Goal: Transaction & Acquisition: Purchase product/service

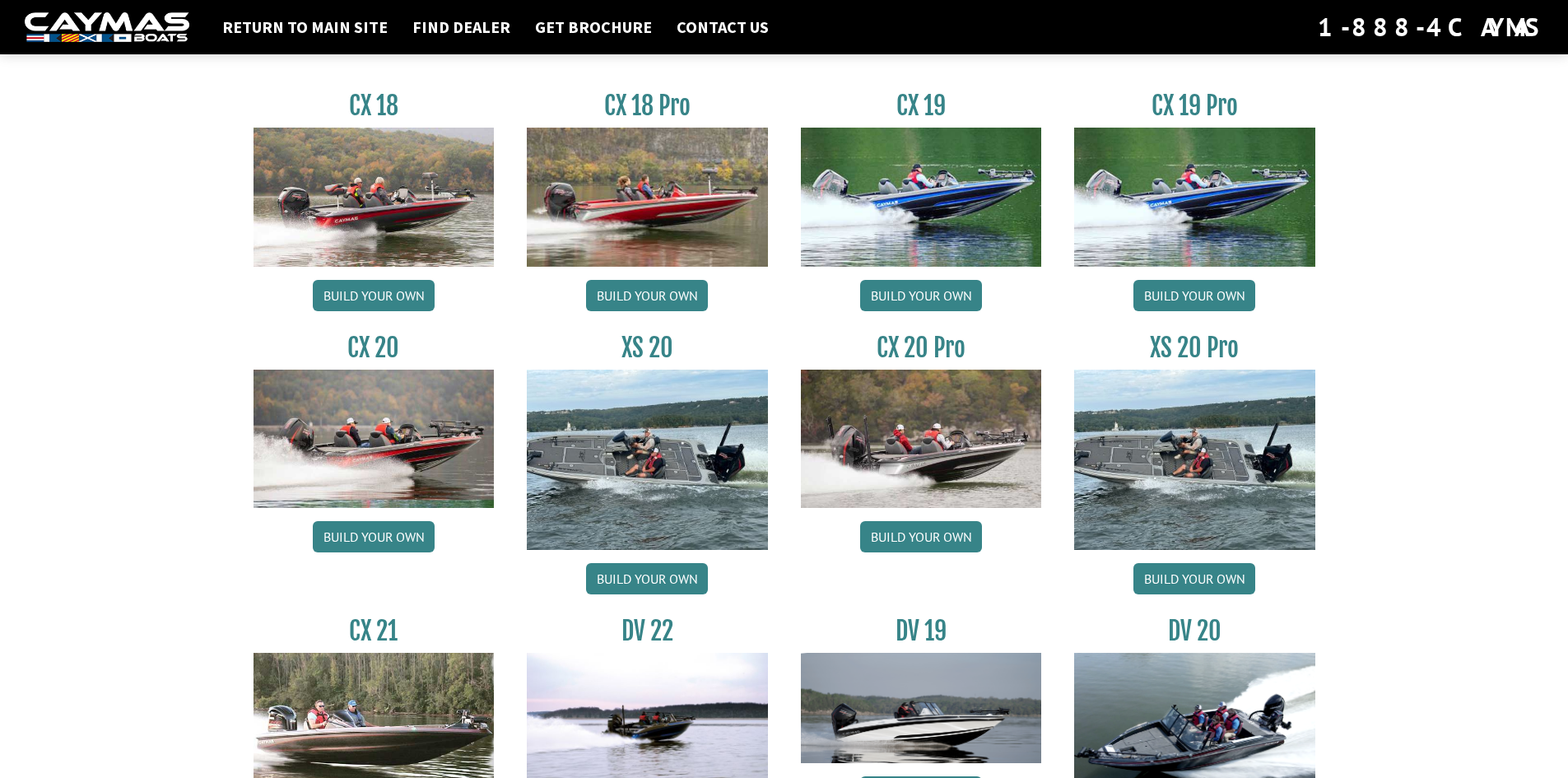
scroll to position [1482, 0]
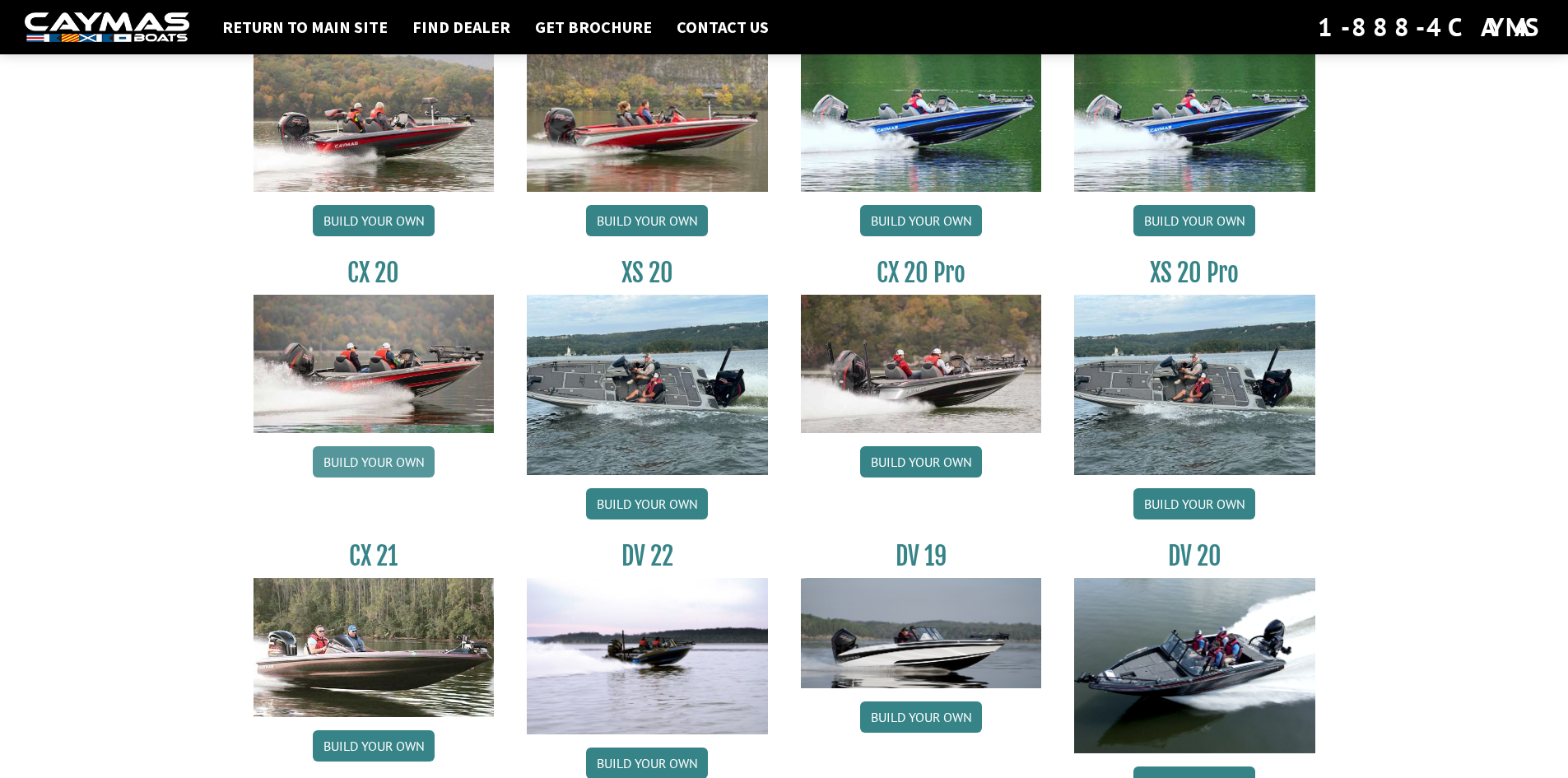
click at [396, 464] on link "Build your own" at bounding box center [373, 462] width 121 height 32
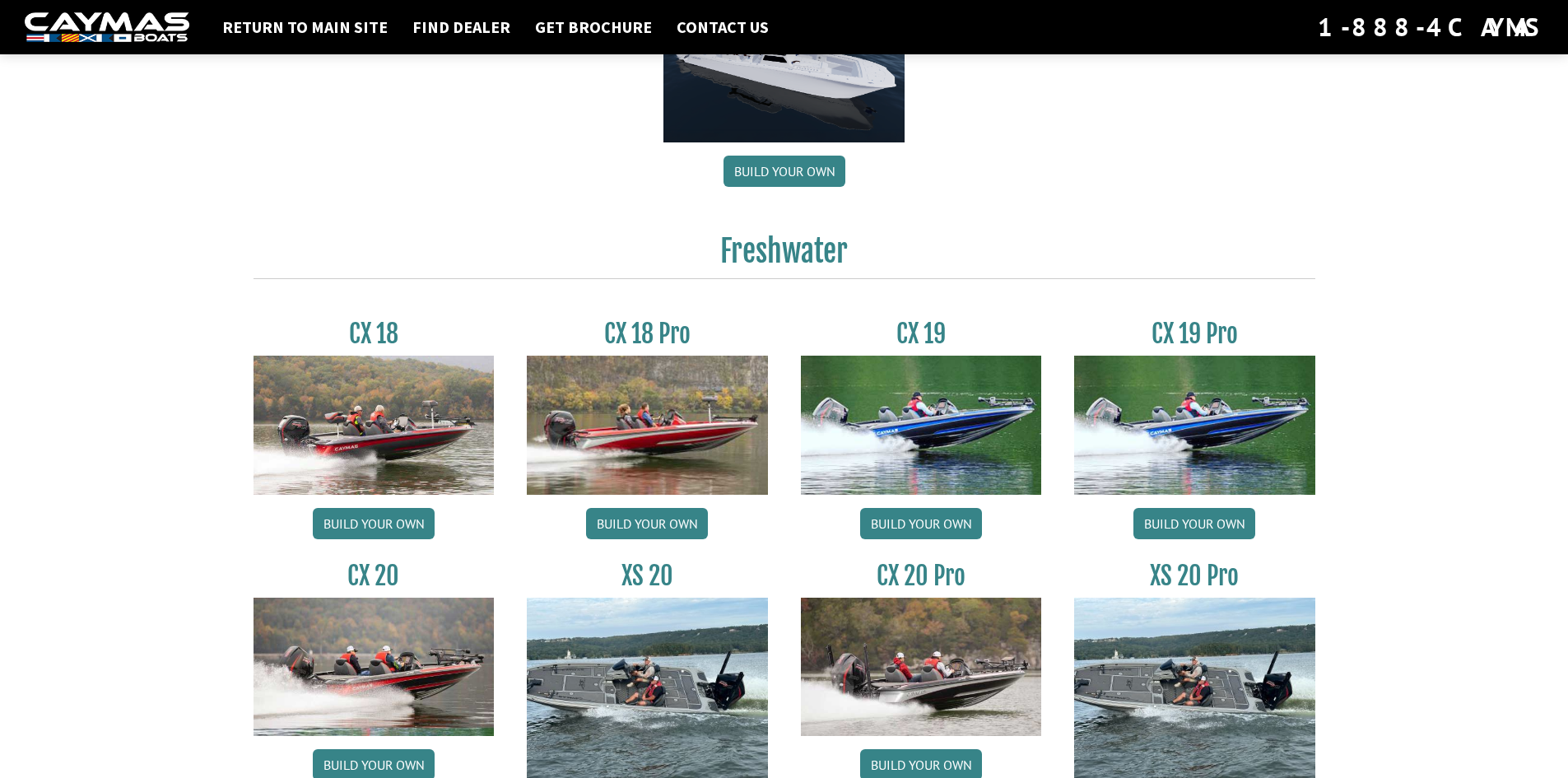
scroll to position [1152, 0]
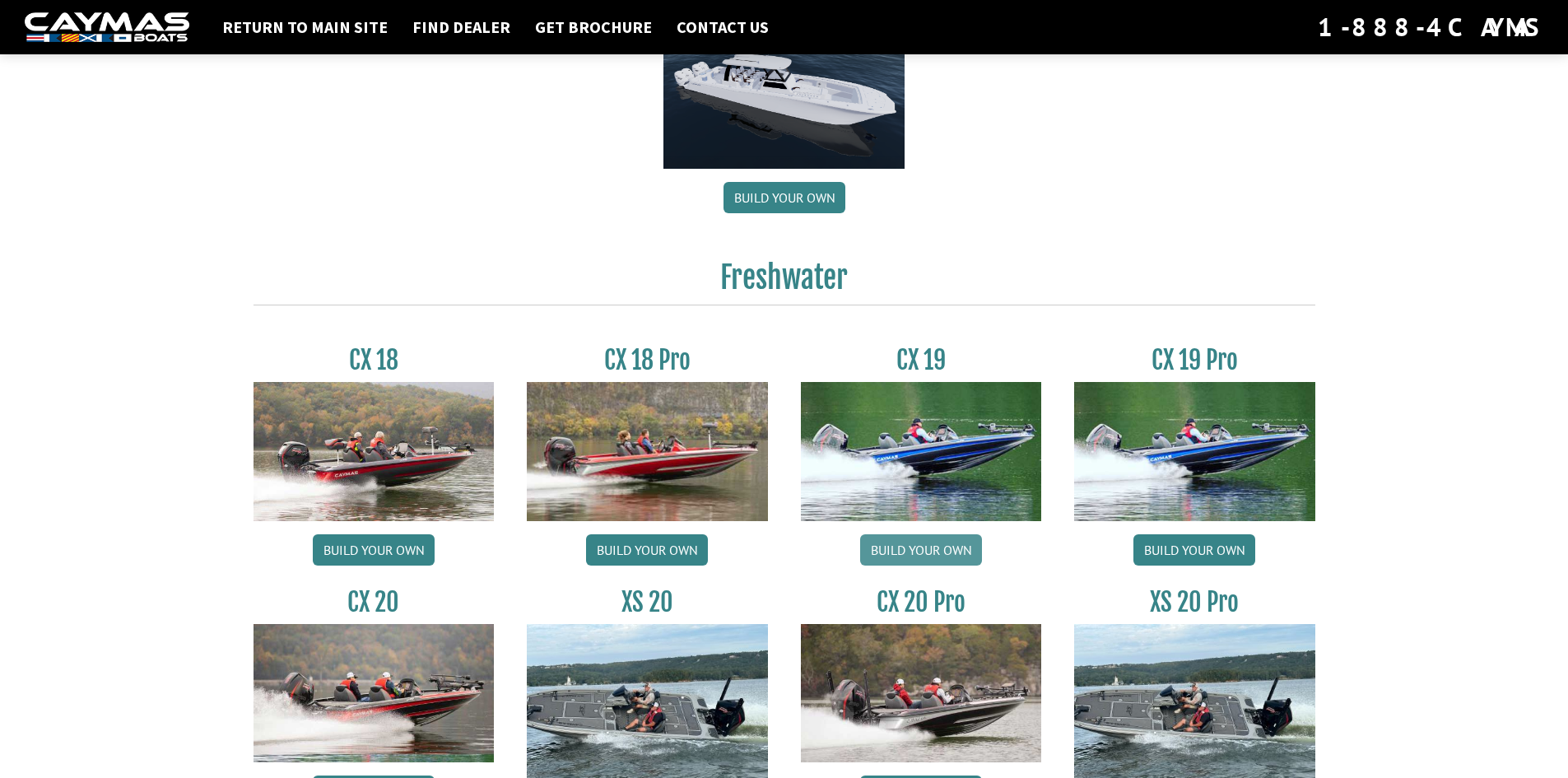
click at [945, 538] on link "Build your own" at bounding box center [921, 549] width 121 height 32
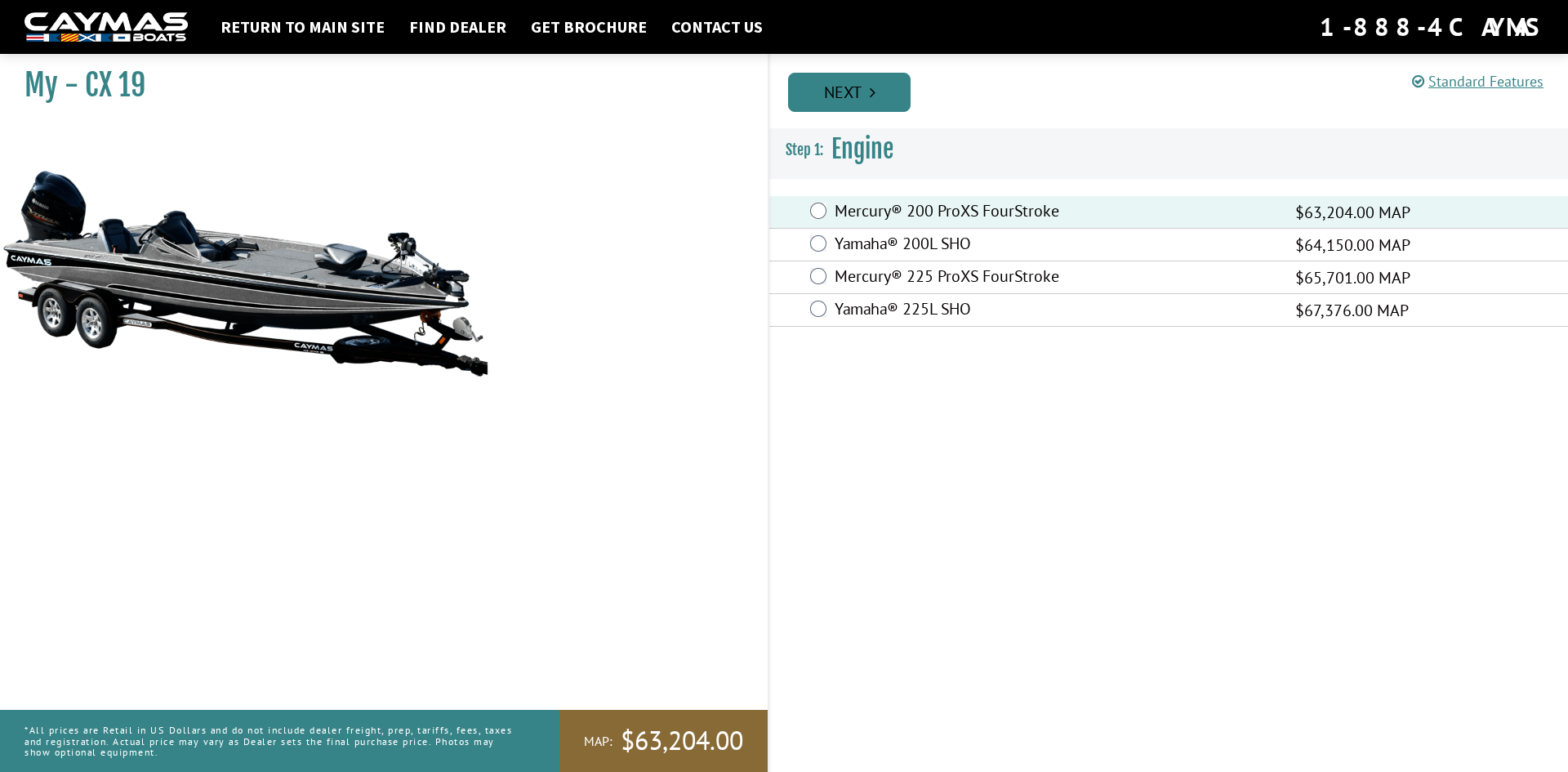
click at [856, 85] on link "Next" at bounding box center [849, 93] width 122 height 40
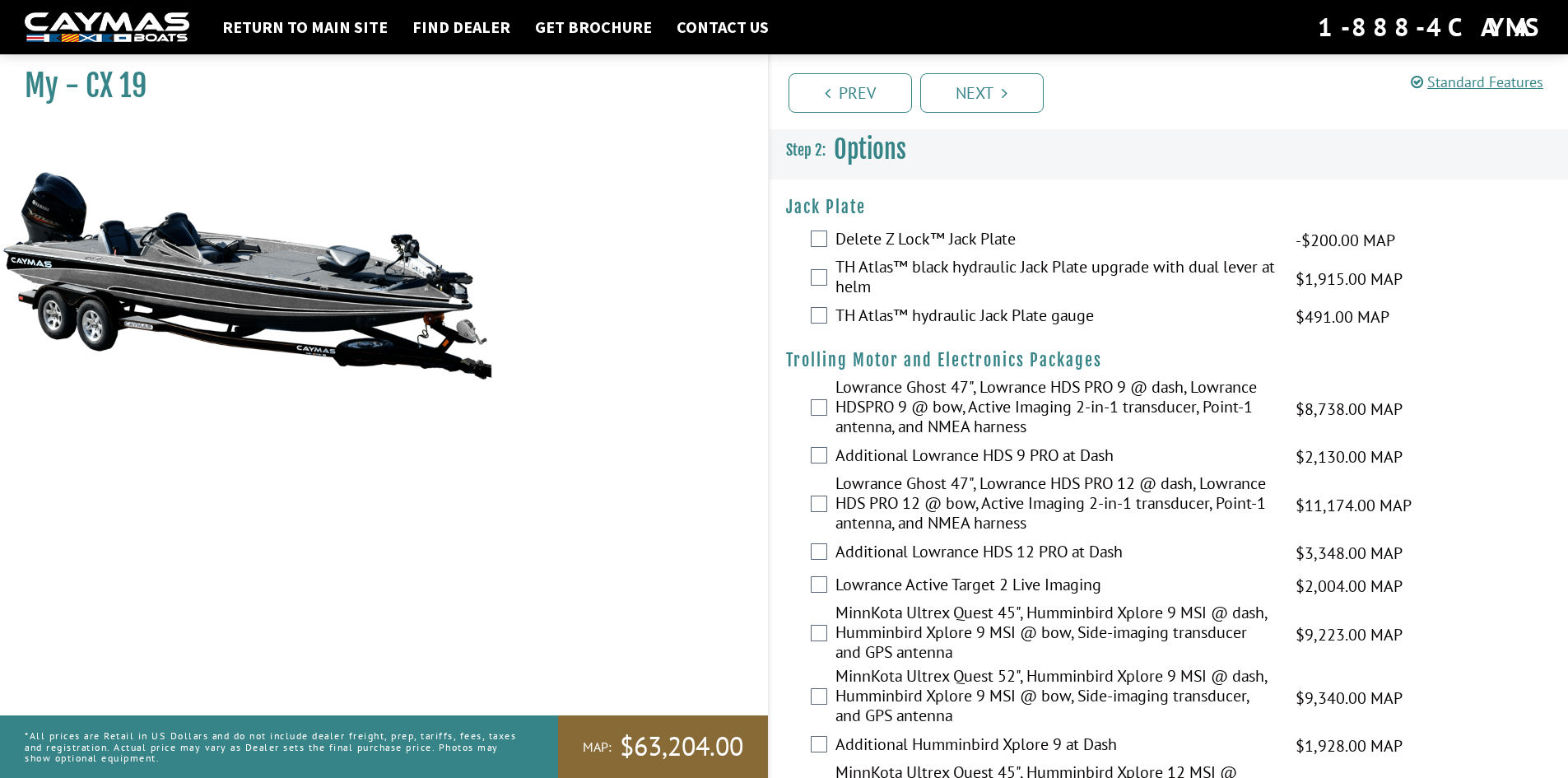
click at [1079, 279] on label "TH Atlas™ black hydraulic Jack Plate upgrade with dual lever at helm" at bounding box center [1055, 278] width 440 height 44
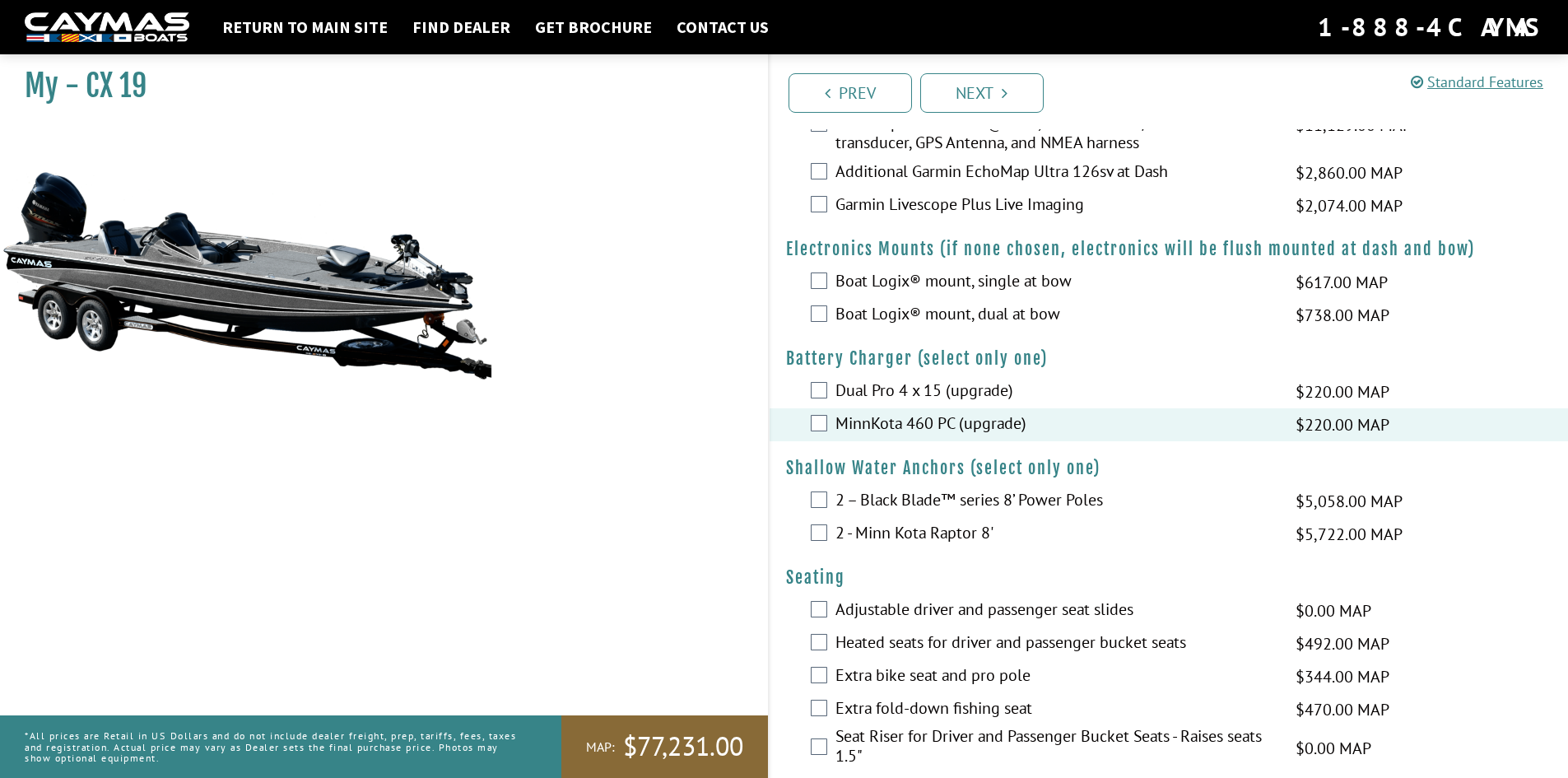
scroll to position [988, 0]
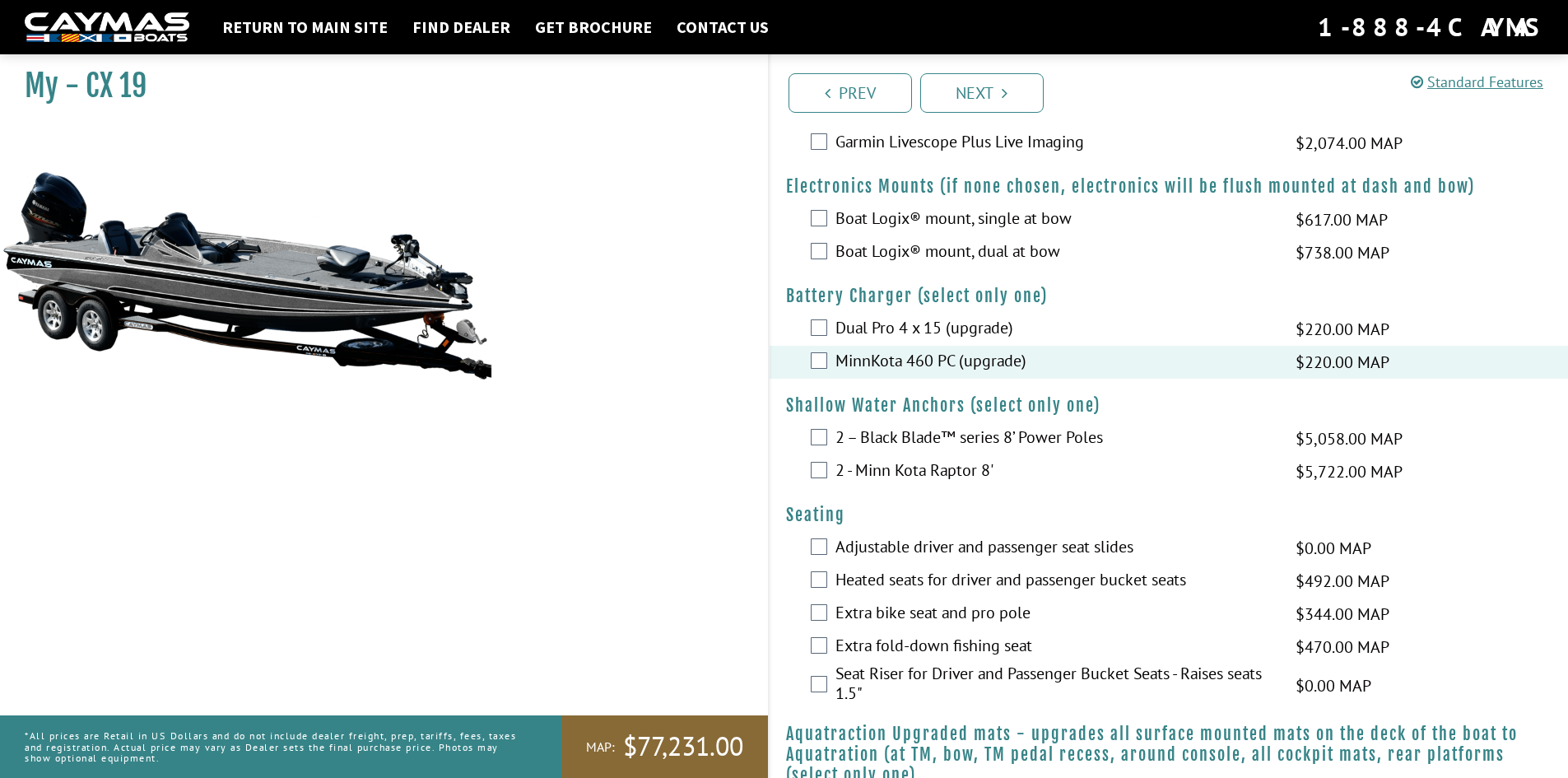
click at [1060, 441] on label "2 – Black Blade™ series 8’ Power Poles" at bounding box center [1055, 439] width 440 height 24
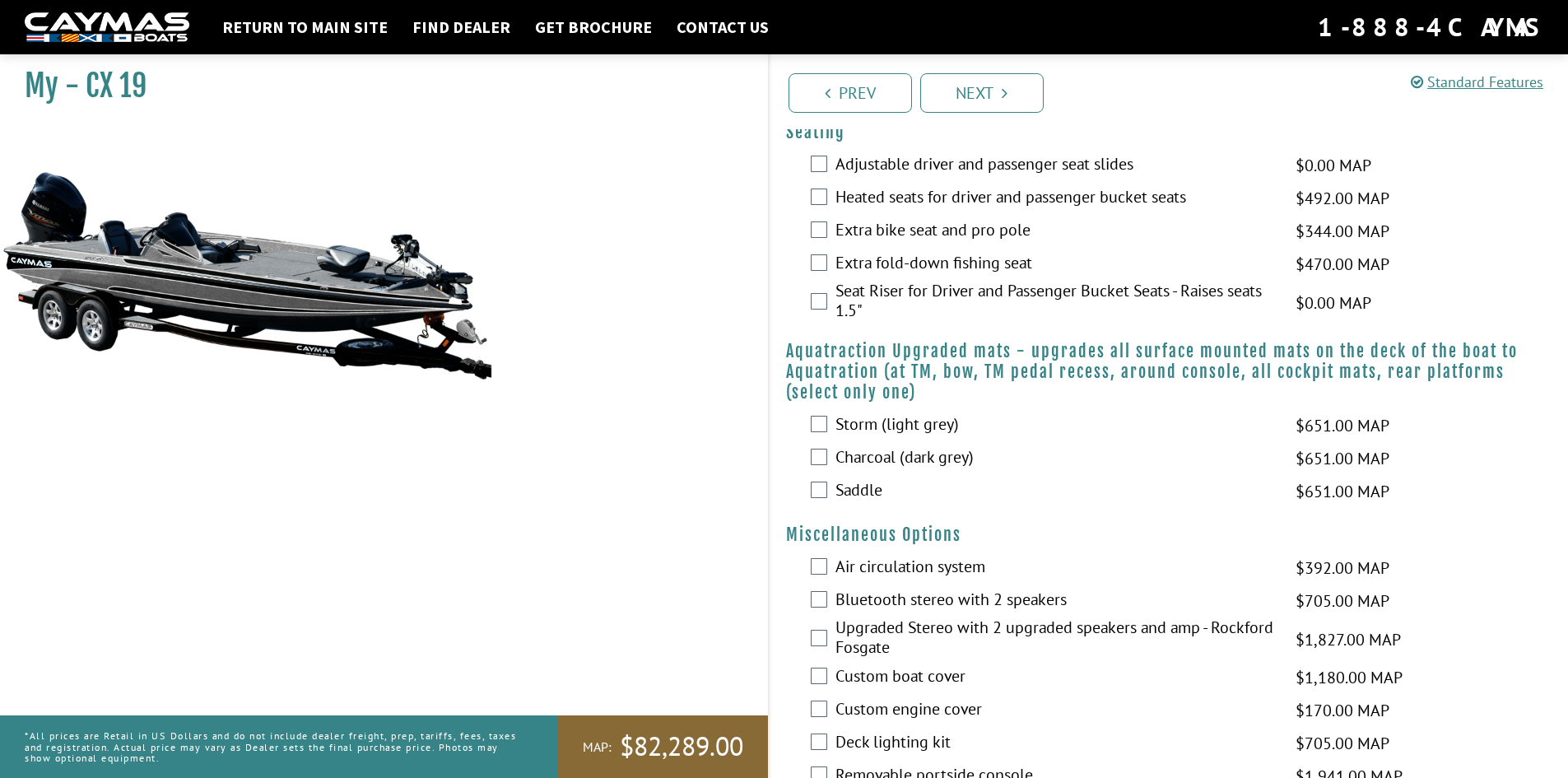
scroll to position [1400, 0]
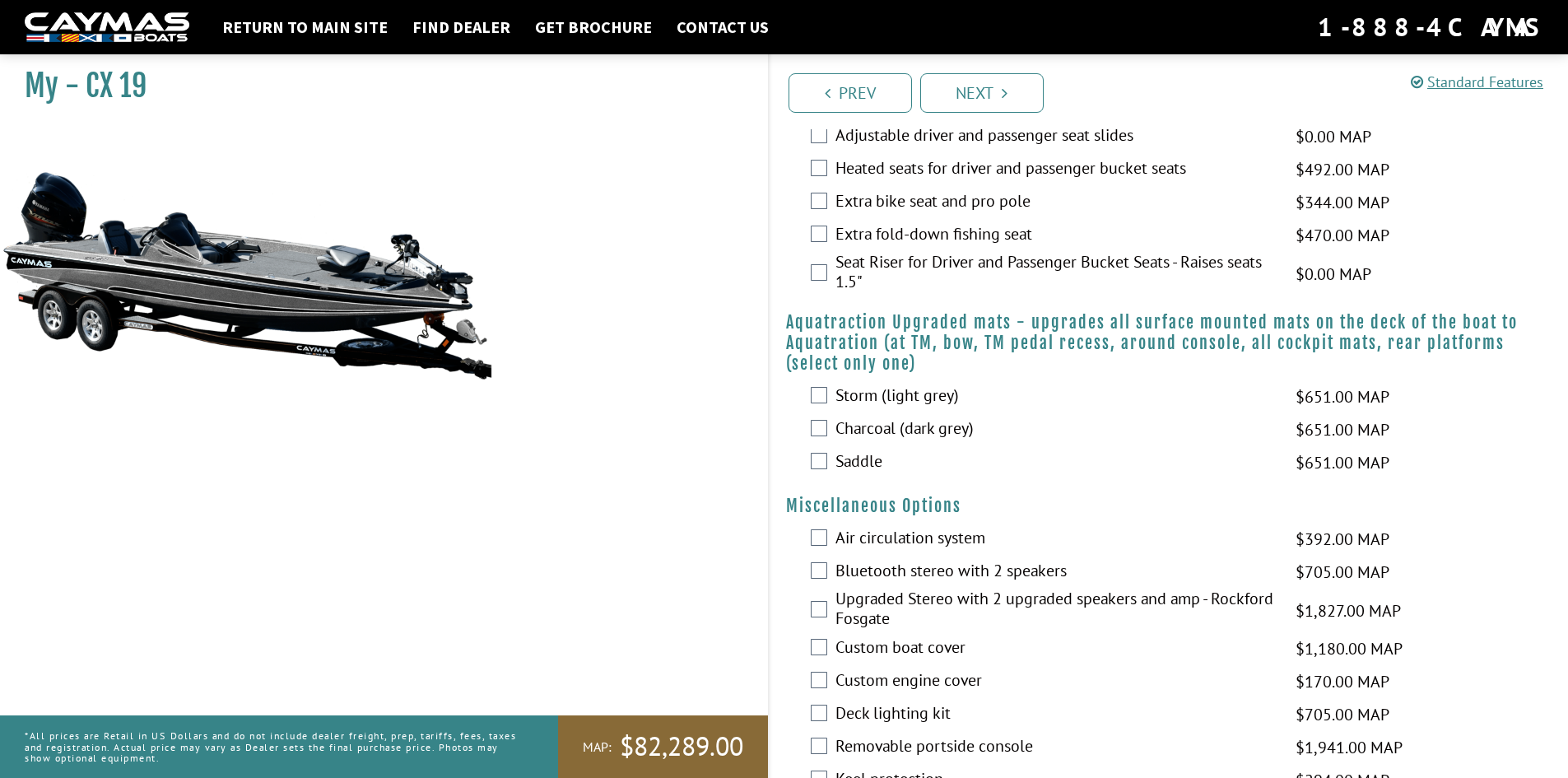
click at [837, 394] on label "Storm (light grey)" at bounding box center [1055, 397] width 440 height 24
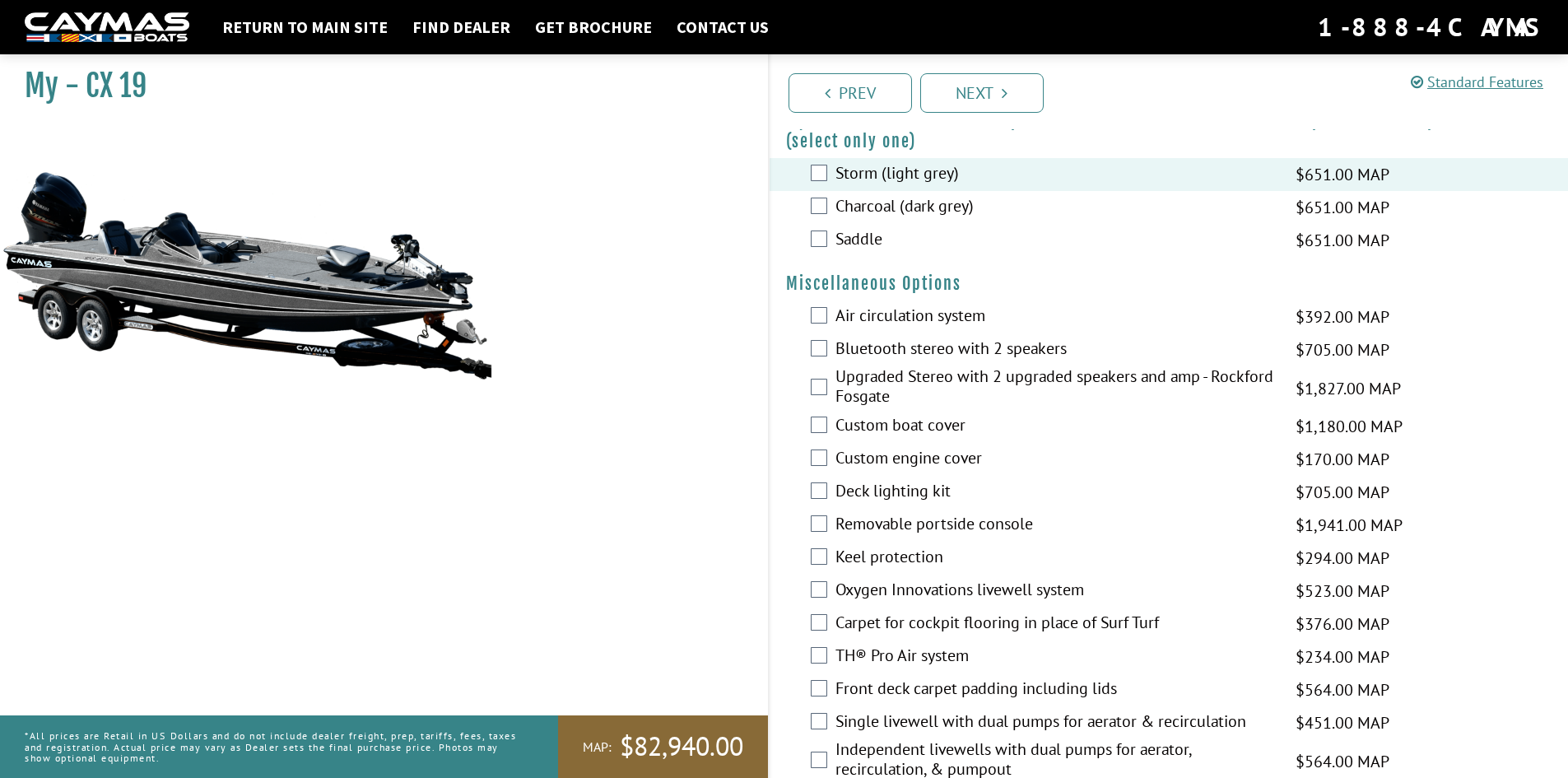
scroll to position [1647, 0]
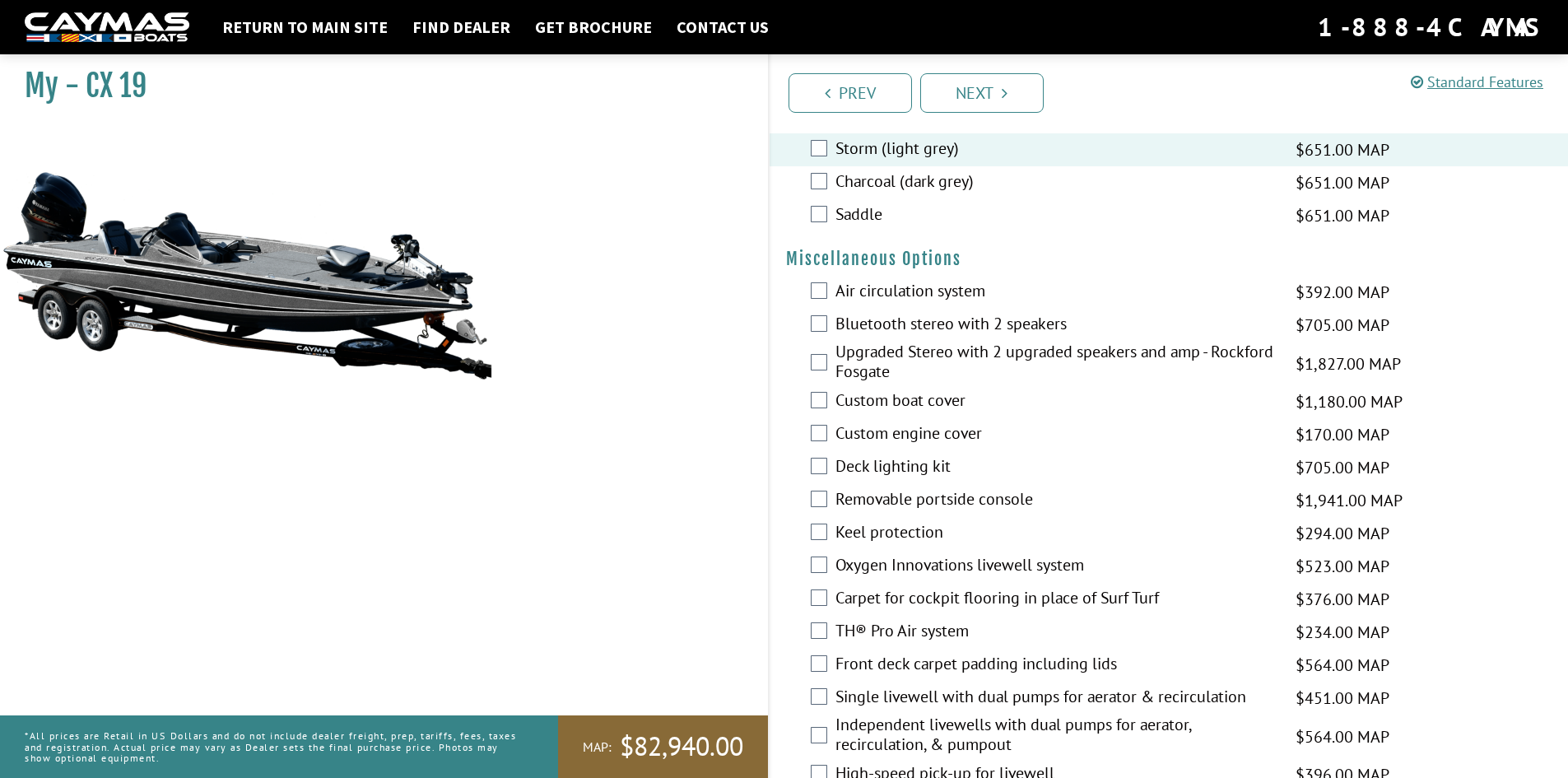
click at [922, 302] on label "Air circulation system" at bounding box center [1055, 293] width 440 height 24
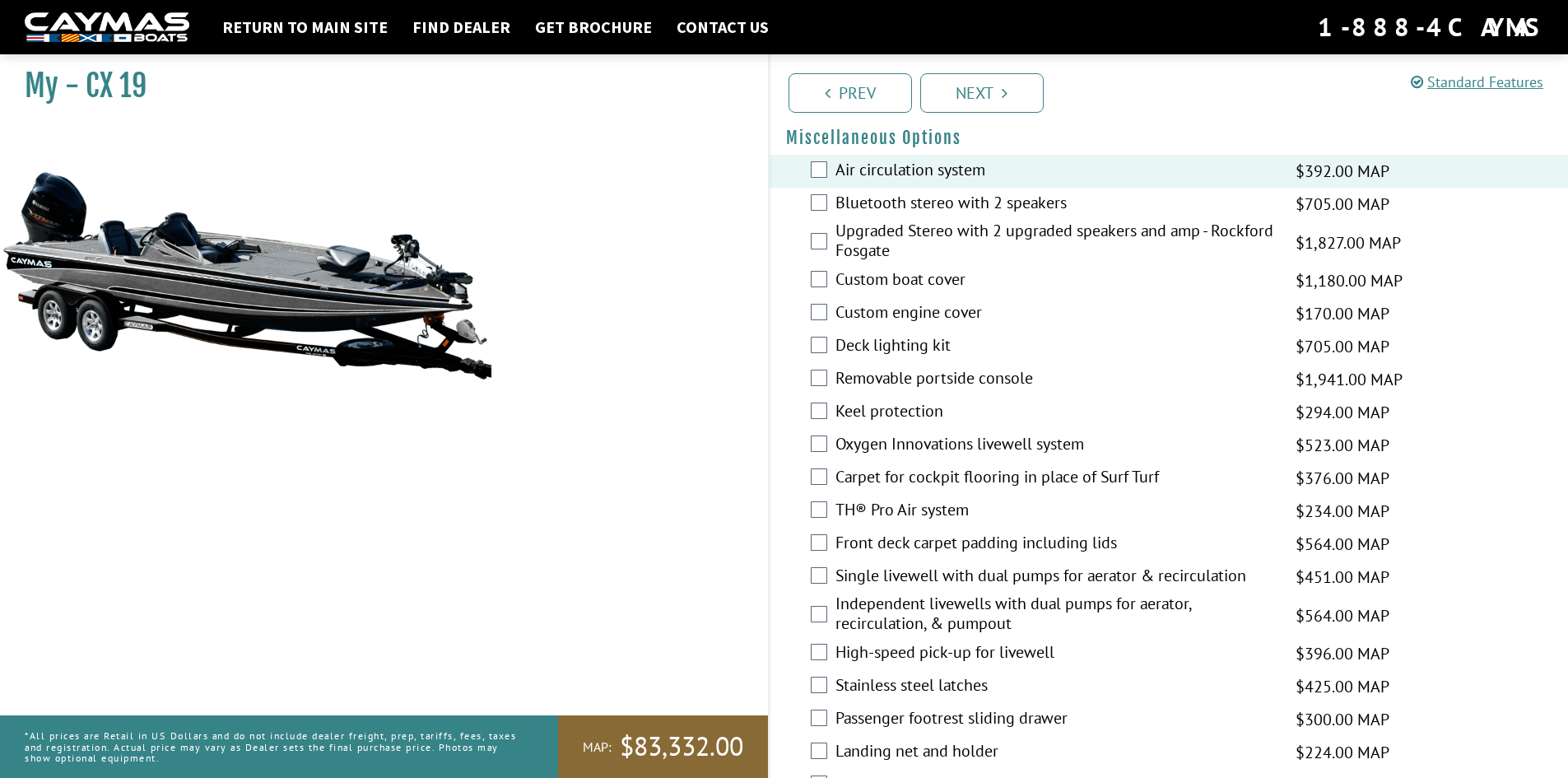
scroll to position [1812, 0]
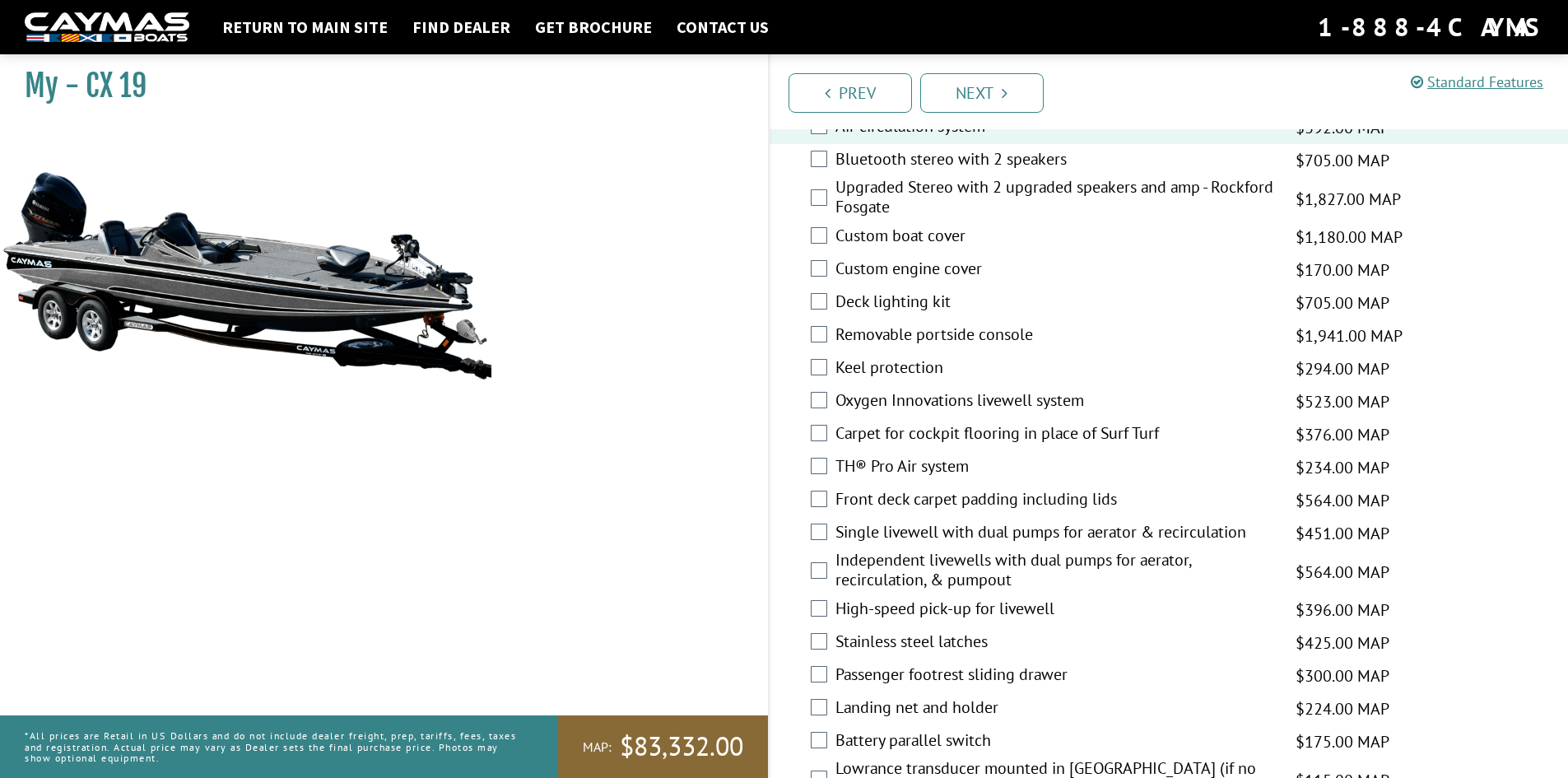
click at [909, 406] on label "Oxygen Innovations livewell system" at bounding box center [1055, 402] width 440 height 24
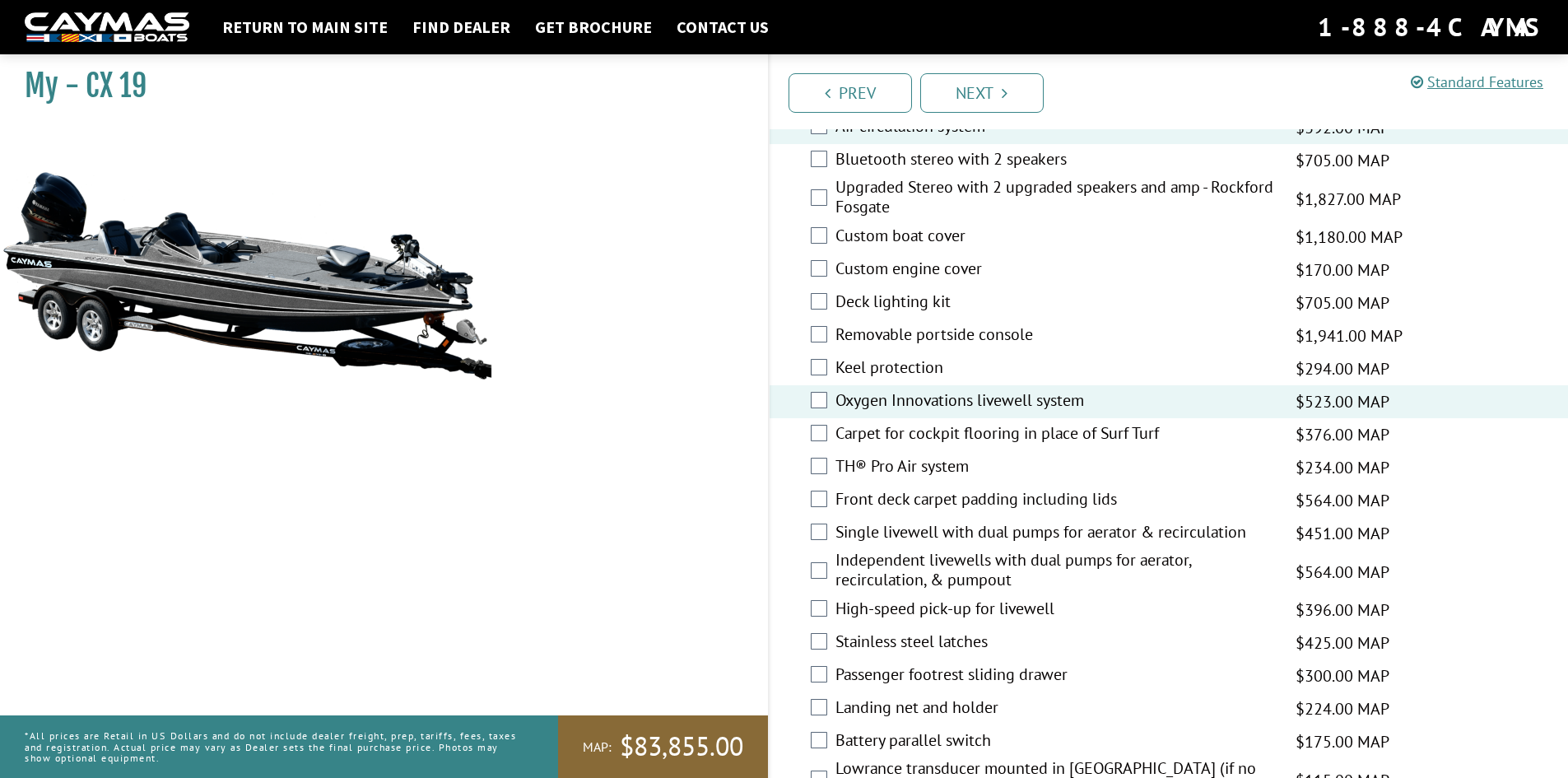
click at [920, 370] on label "Keel protection" at bounding box center [1055, 369] width 440 height 24
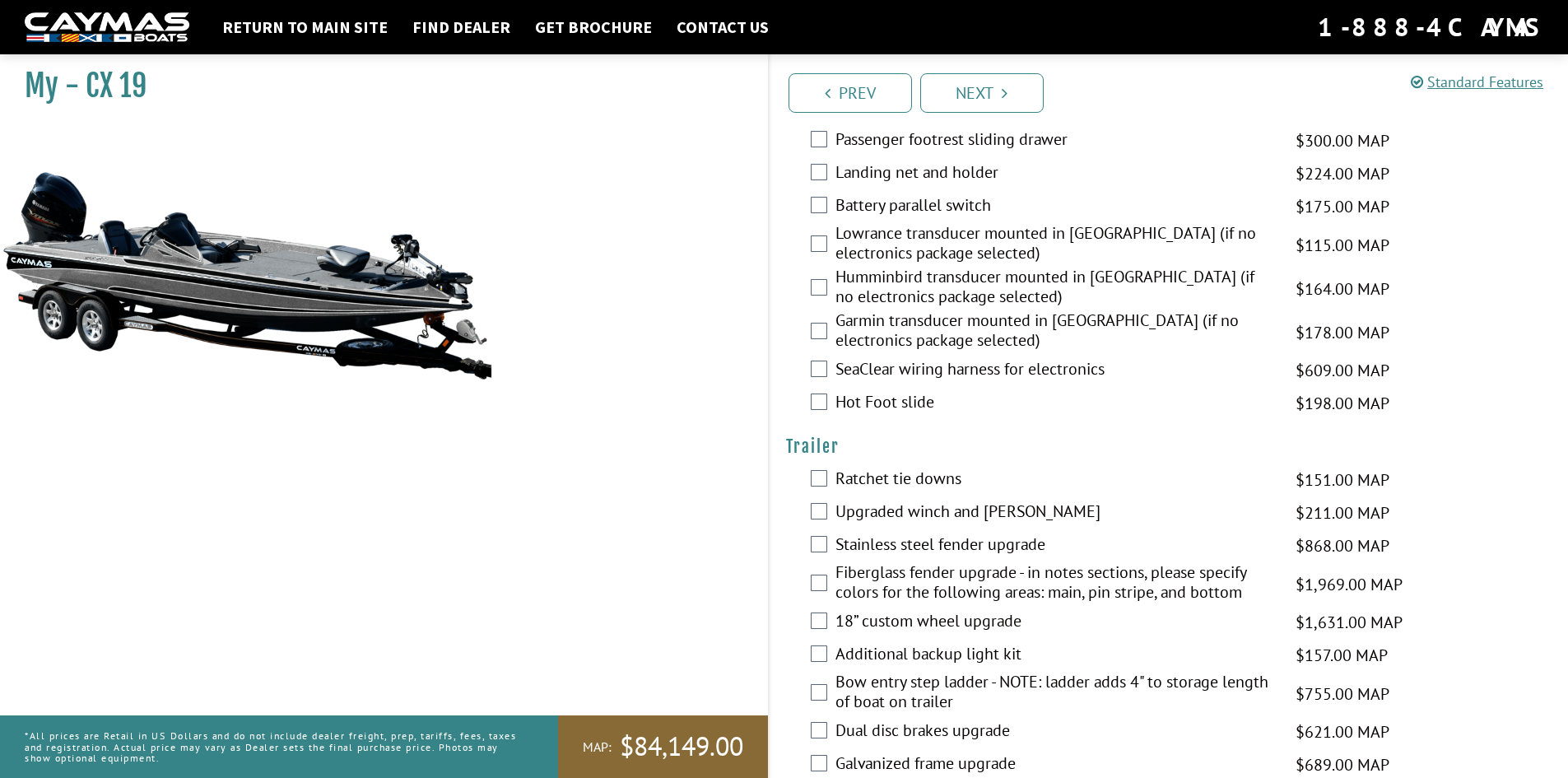
scroll to position [2414, 0]
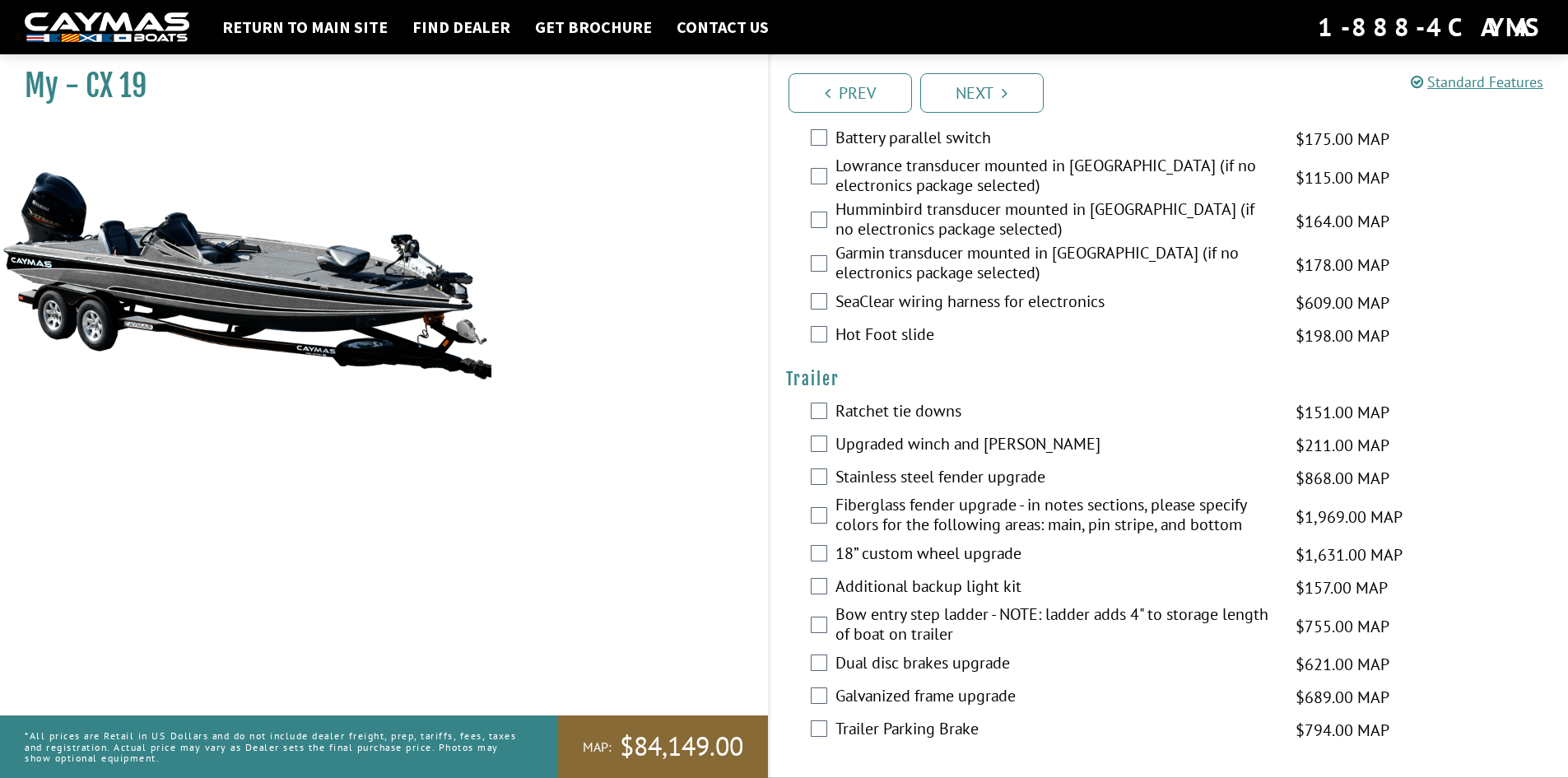
click at [904, 407] on label "Ratchet tie downs" at bounding box center [1055, 413] width 440 height 24
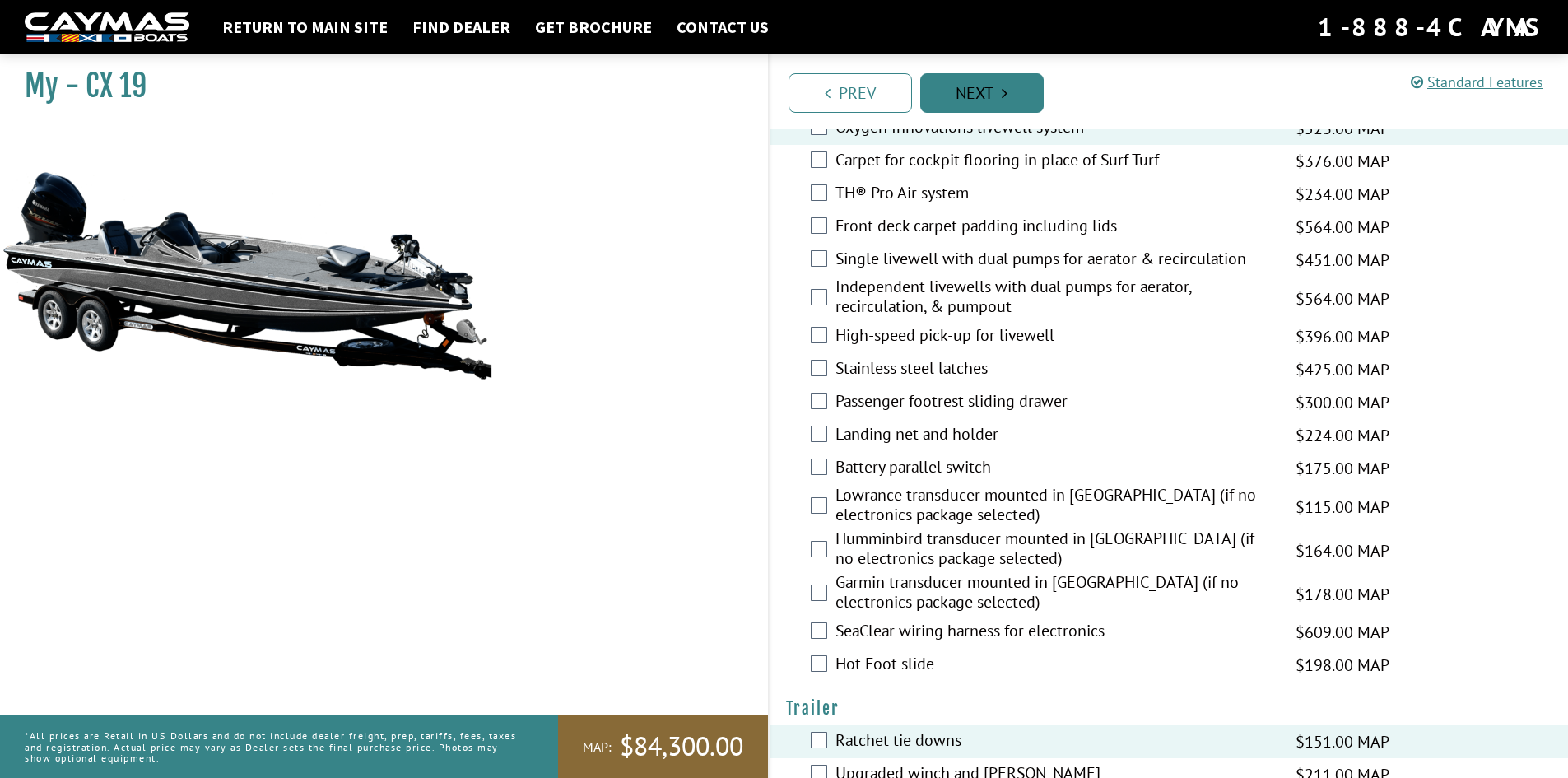
click at [971, 88] on link "Next" at bounding box center [982, 93] width 123 height 40
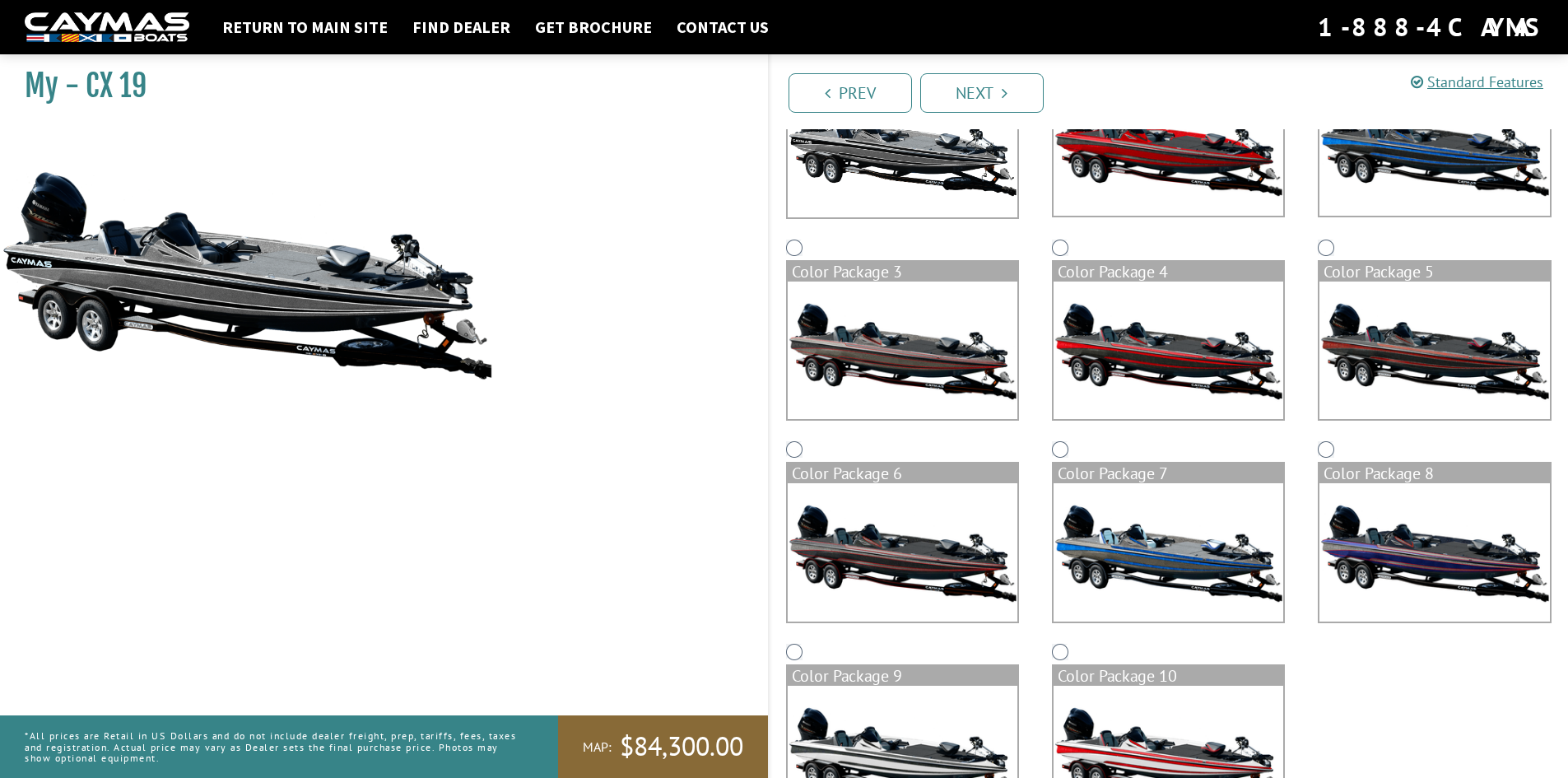
scroll to position [247, 0]
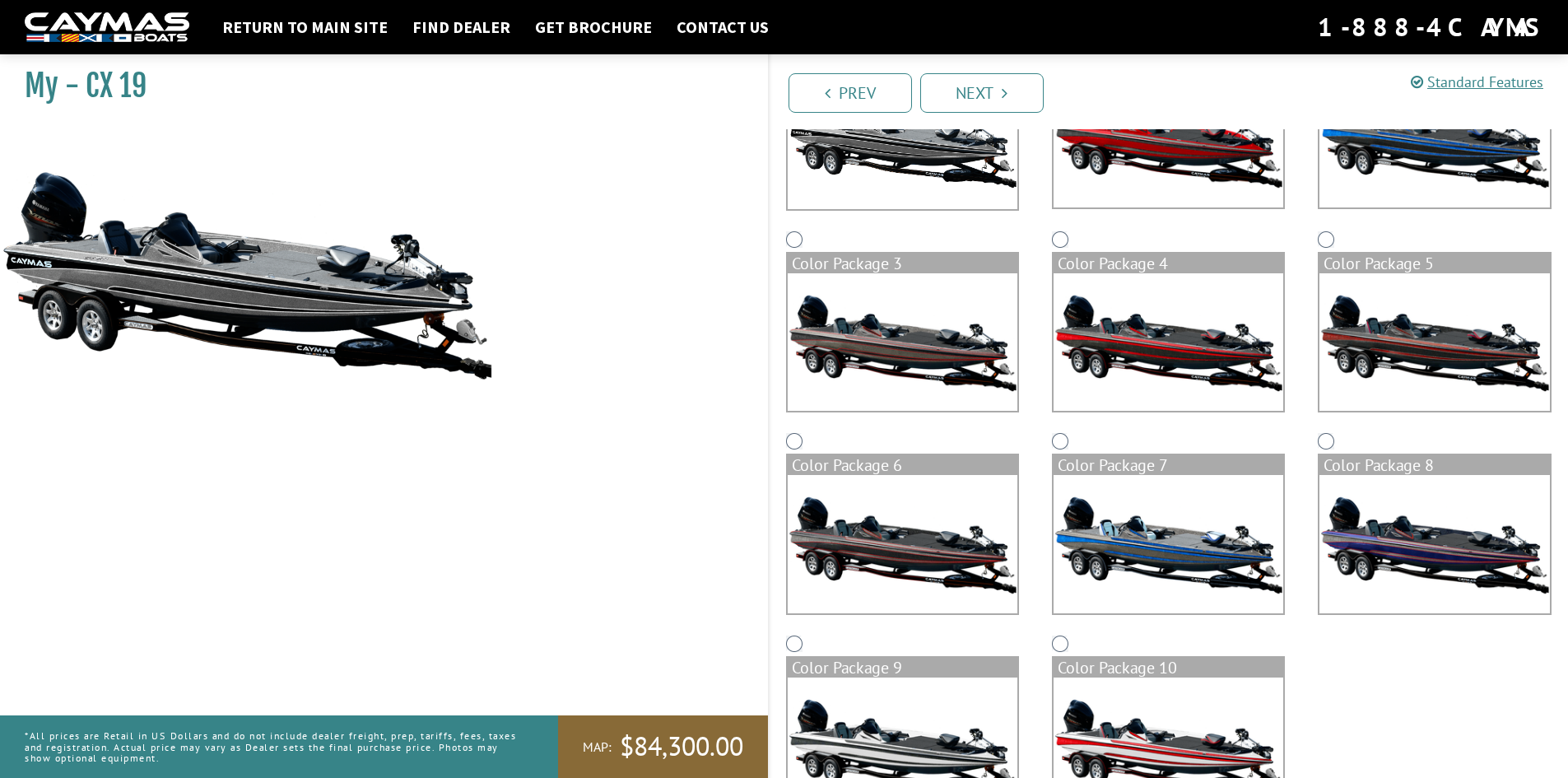
click at [920, 508] on img at bounding box center [902, 544] width 229 height 139
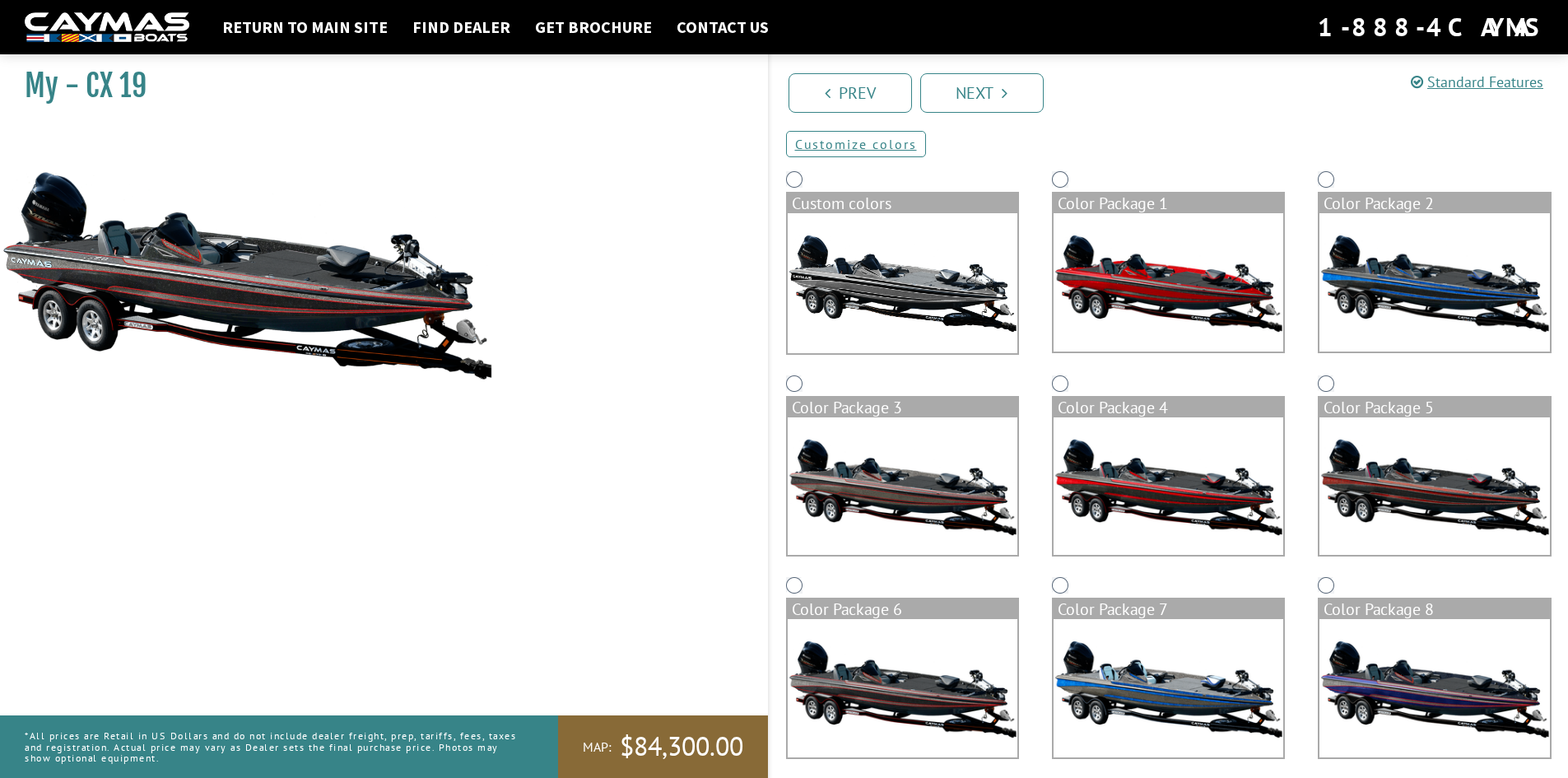
scroll to position [0, 0]
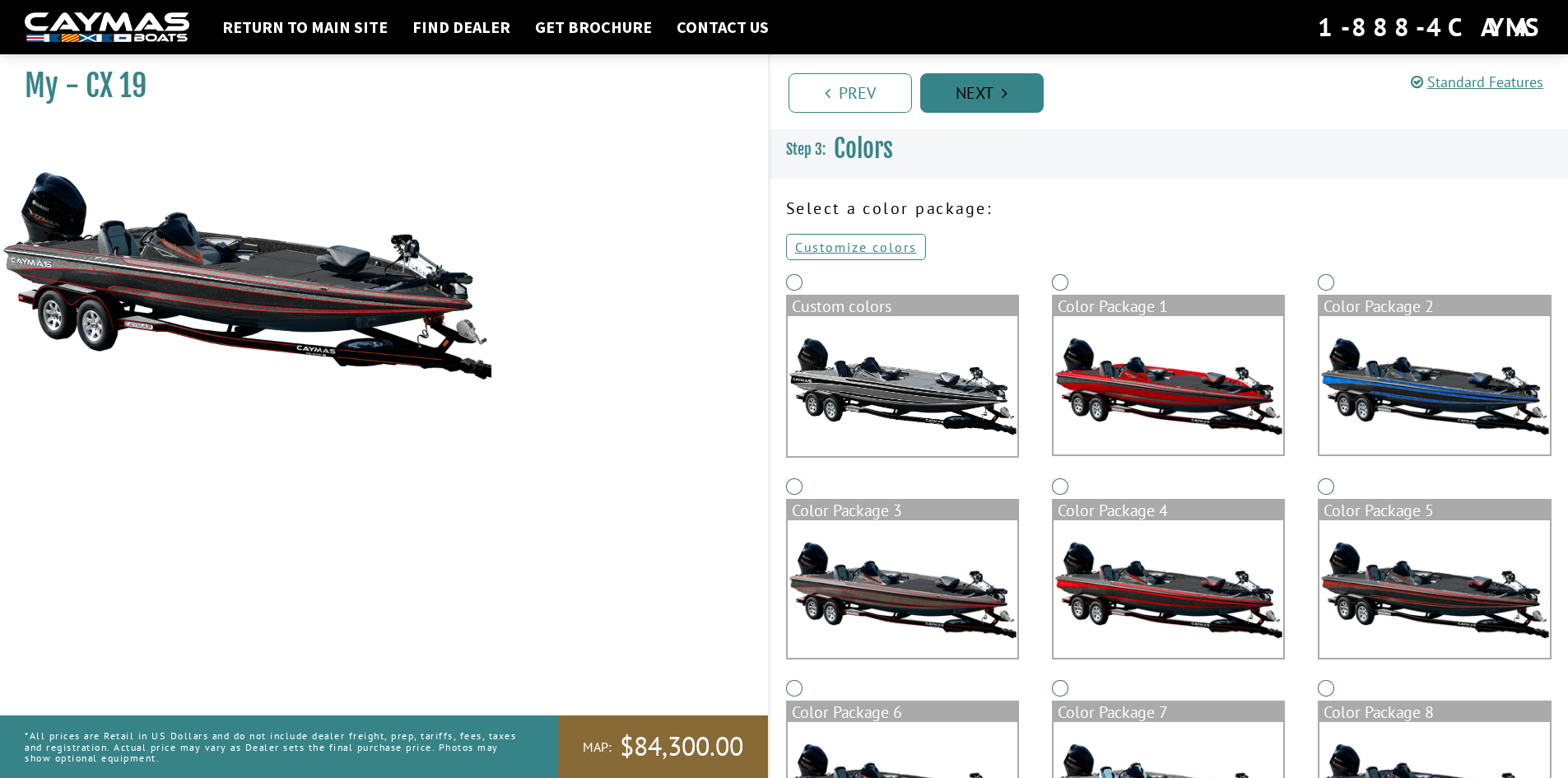
click at [972, 90] on link "Next" at bounding box center [982, 93] width 123 height 40
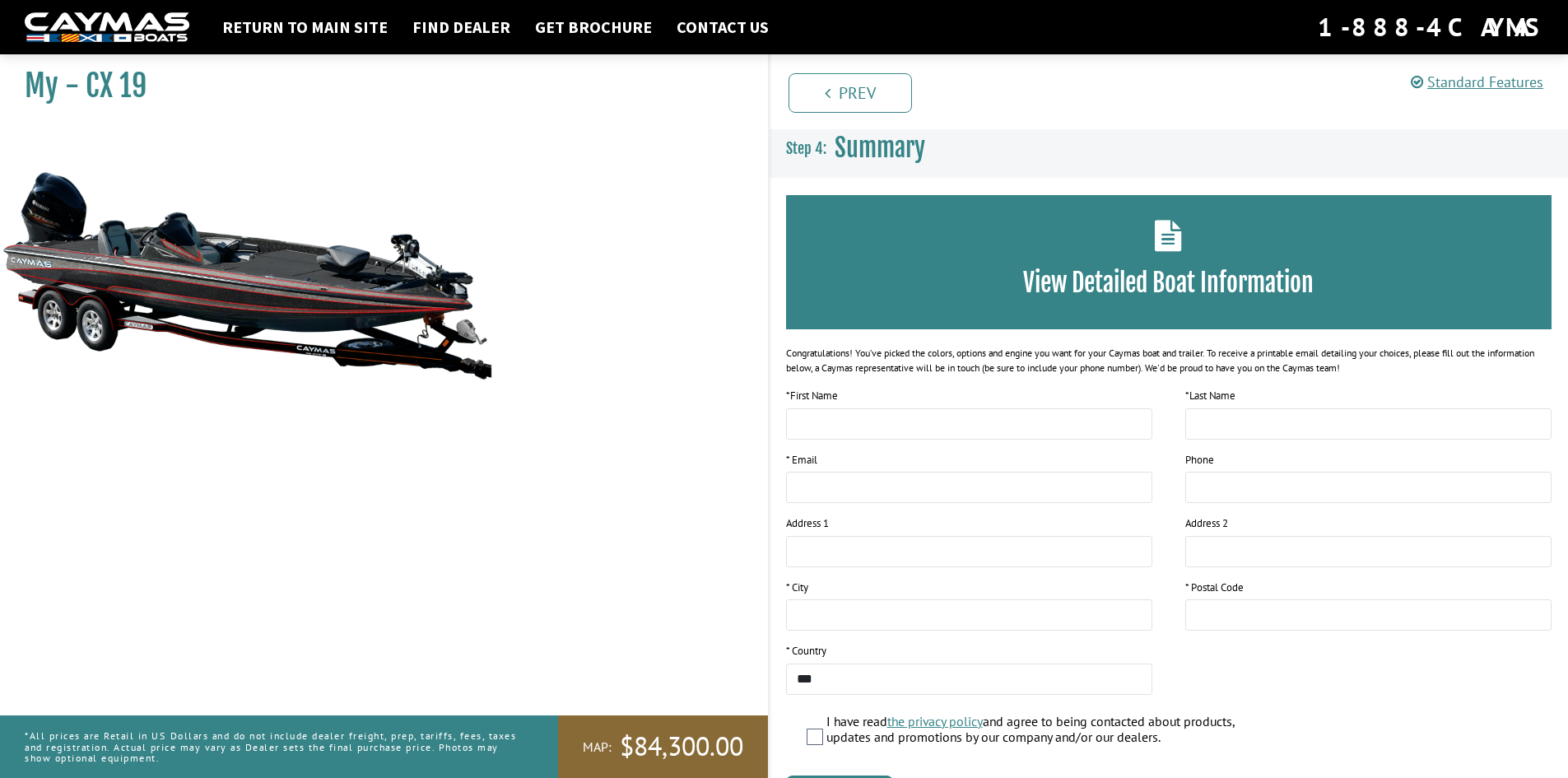
click at [67, 92] on h1 "My - CX 19" at bounding box center [375, 85] width 702 height 37
click at [350, 27] on link "Return to main site" at bounding box center [305, 27] width 182 height 22
